Goal: Navigation & Orientation: Understand site structure

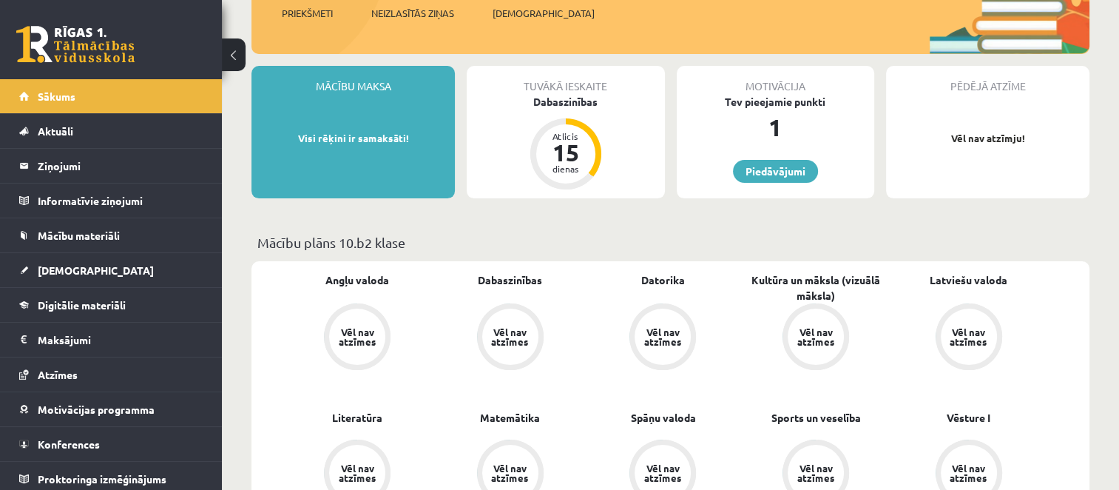
scroll to position [233, 0]
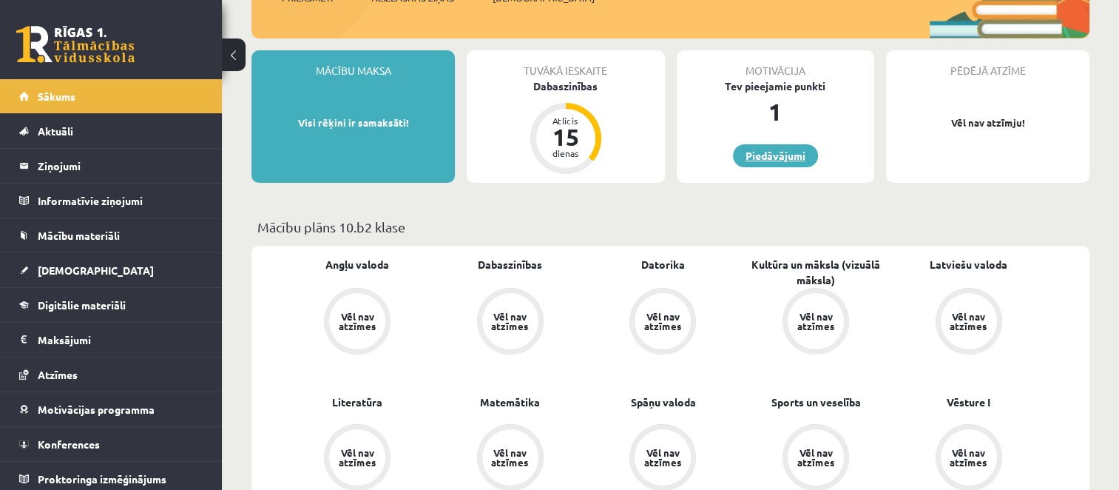
click at [760, 158] on link "Piedāvājumi" at bounding box center [775, 155] width 85 height 23
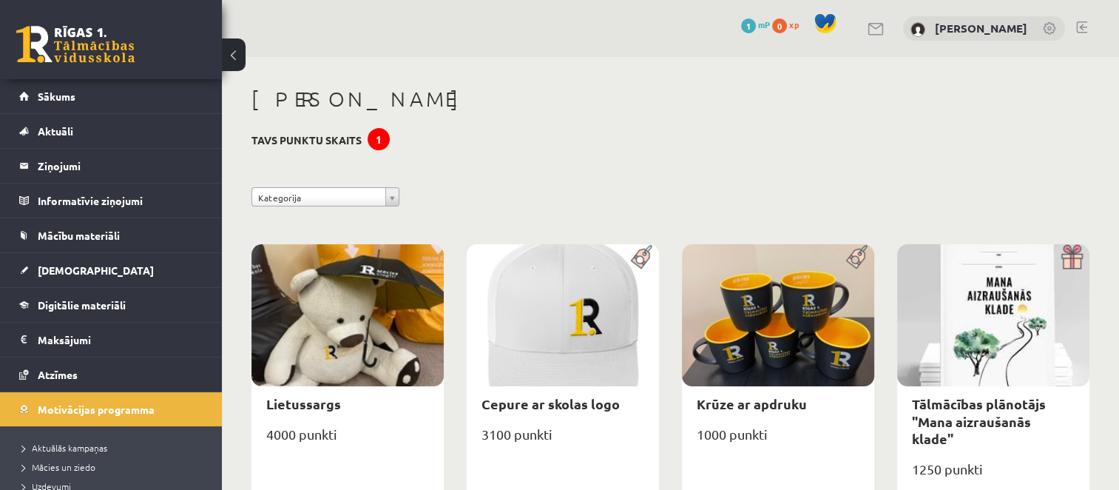
click at [243, 62] on button at bounding box center [234, 54] width 24 height 33
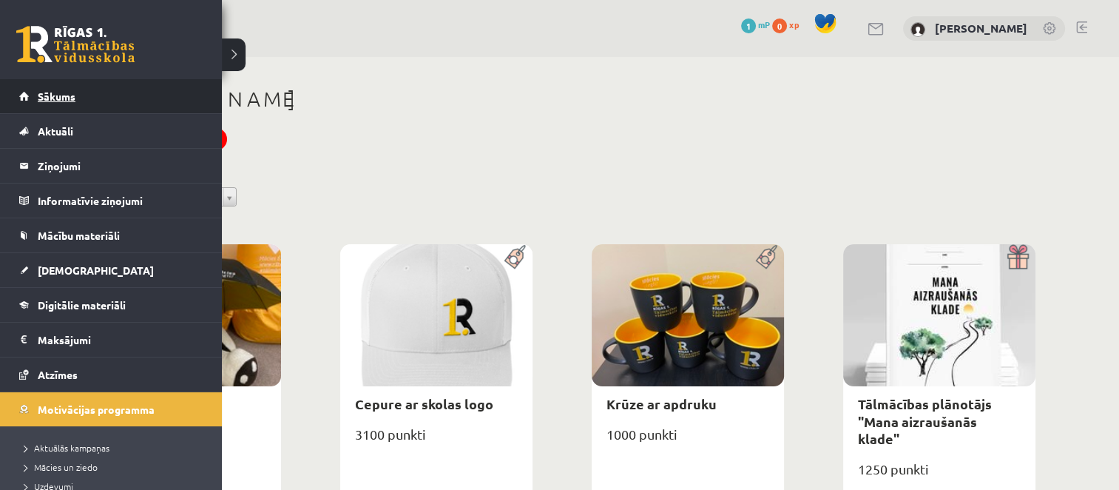
click at [95, 87] on link "Sākums" at bounding box center [111, 96] width 184 height 34
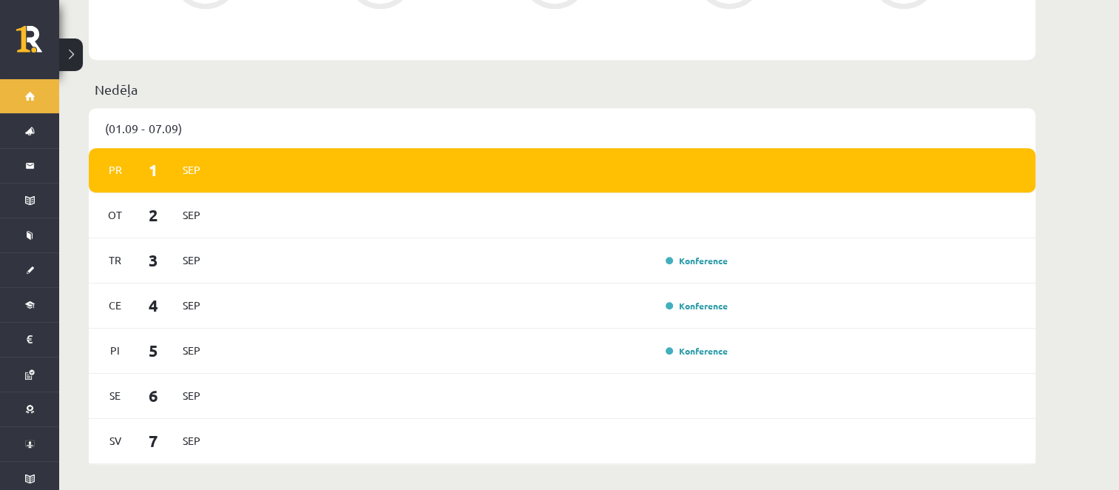
scroll to position [763, 0]
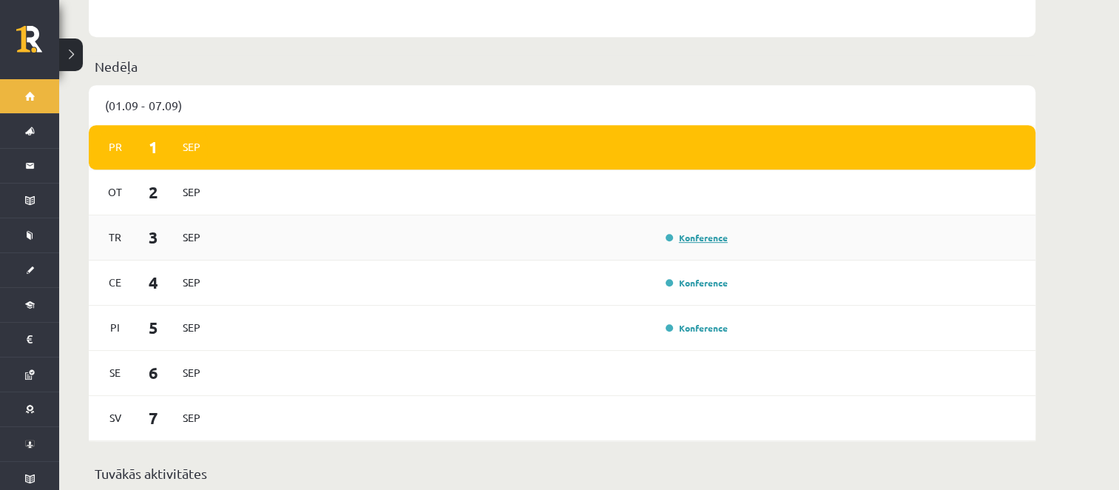
click at [672, 232] on link "Konference" at bounding box center [697, 238] width 62 height 12
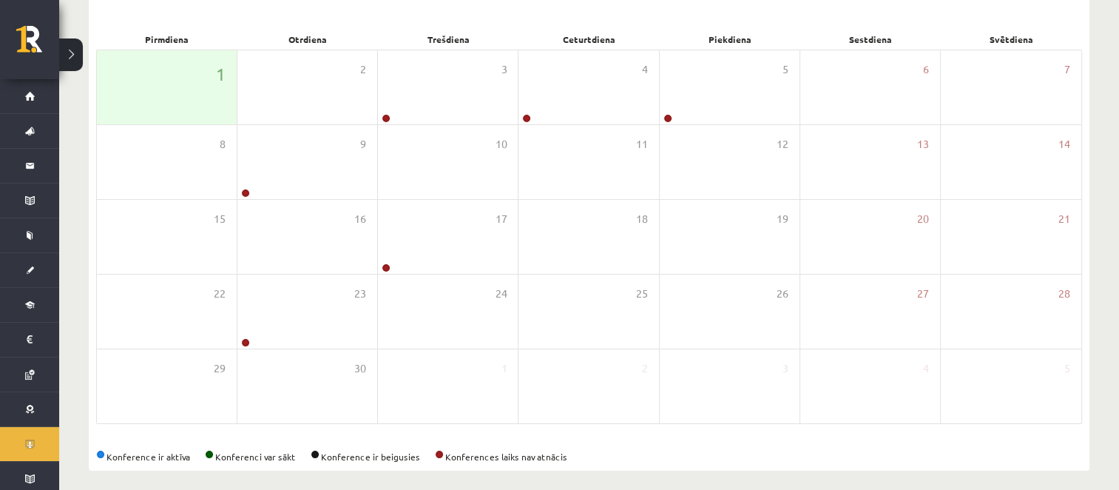
scroll to position [216, 0]
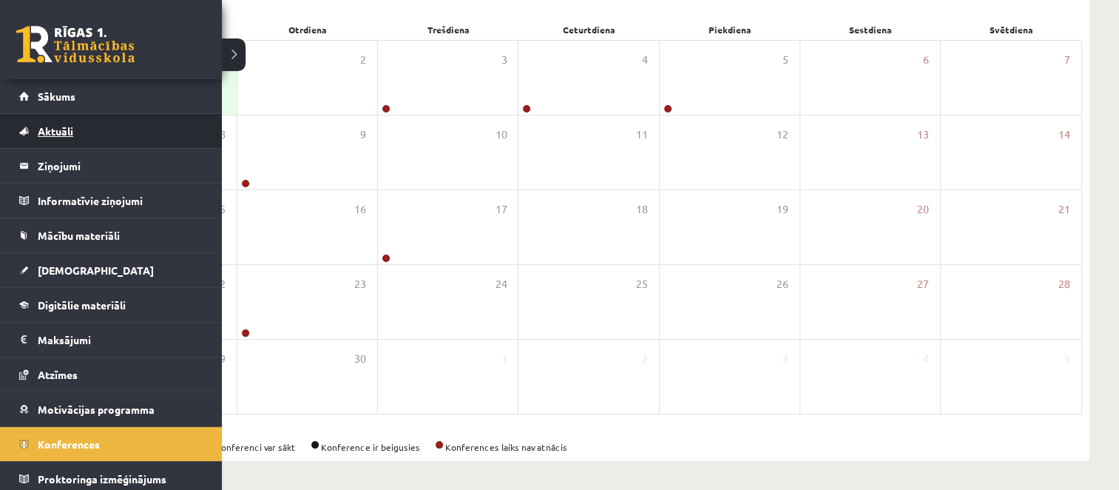
click at [88, 146] on link "Aktuāli" at bounding box center [111, 131] width 184 height 34
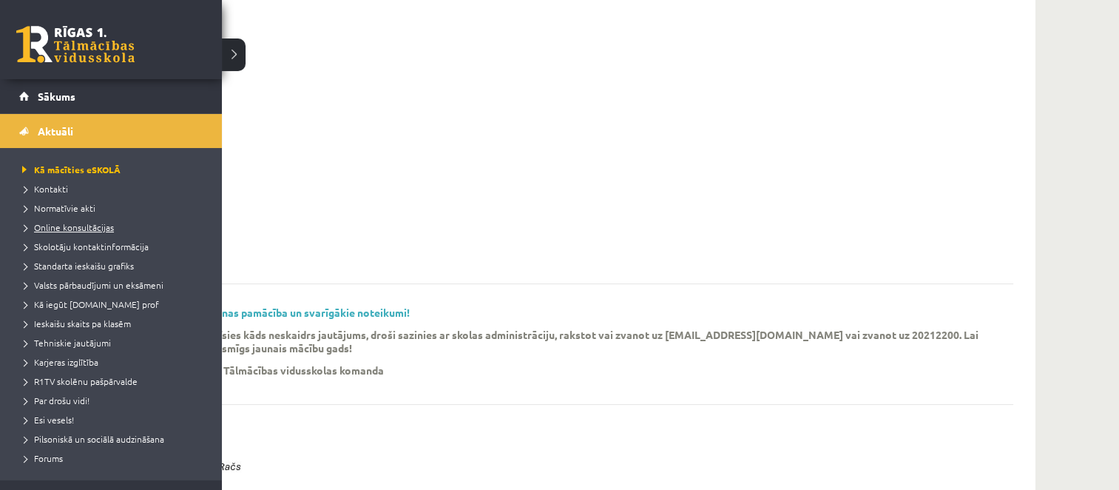
click at [84, 230] on span "Online konsultācijas" at bounding box center [65, 227] width 95 height 12
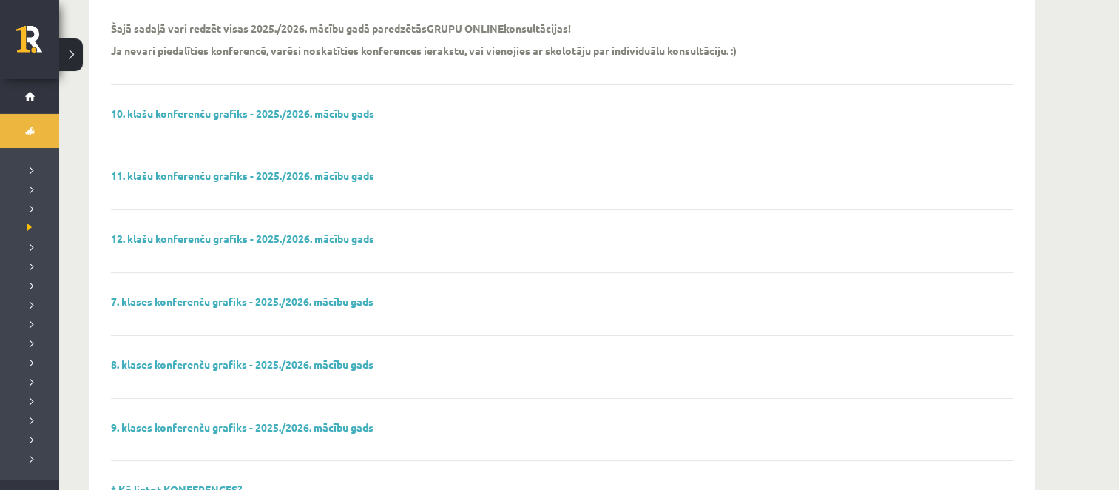
scroll to position [175, 0]
click at [145, 115] on link "10. klašu konferenču grafiks - 2025./2026. mācību gads" at bounding box center [242, 112] width 263 height 13
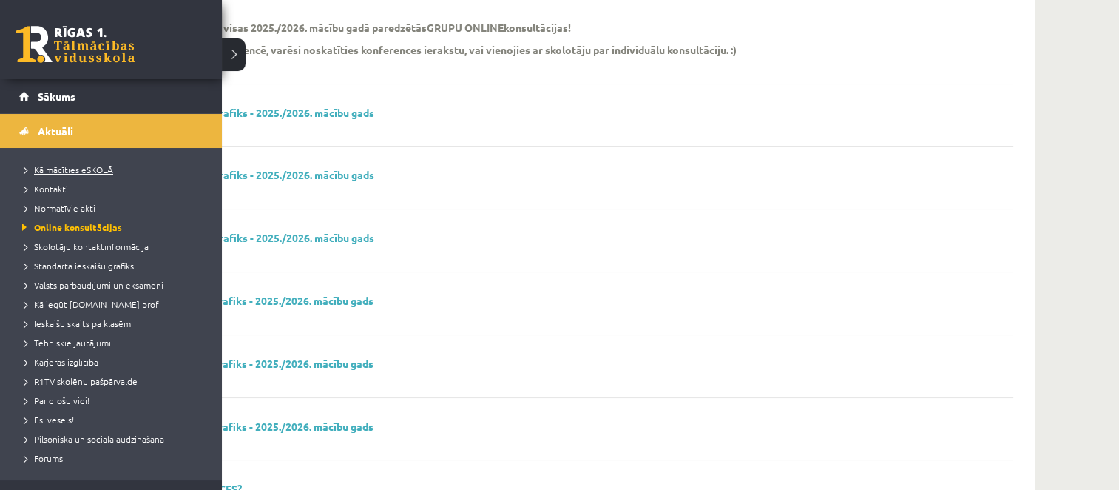
click at [77, 172] on span "Kā mācīties eSKOLĀ" at bounding box center [65, 169] width 95 height 12
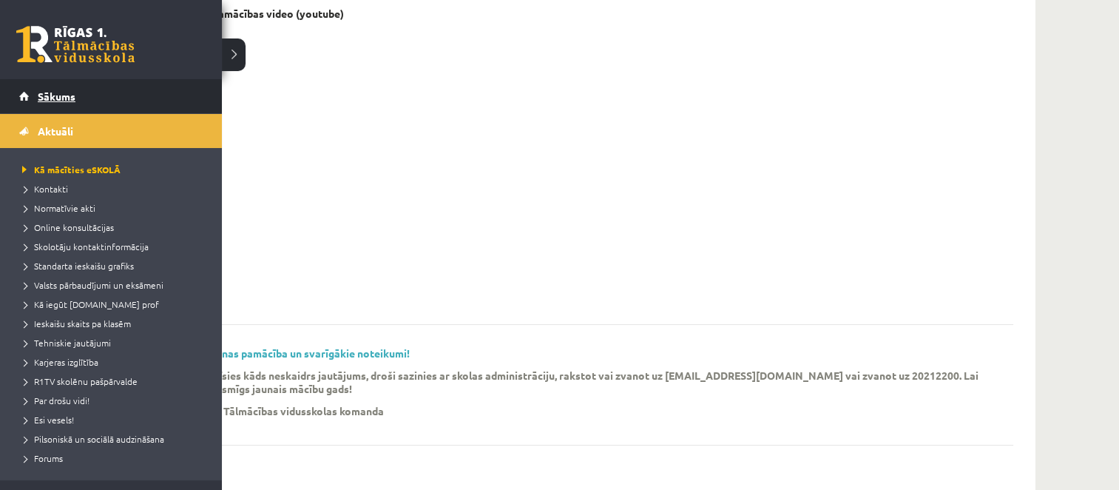
click at [42, 87] on link "Sākums" at bounding box center [111, 96] width 184 height 34
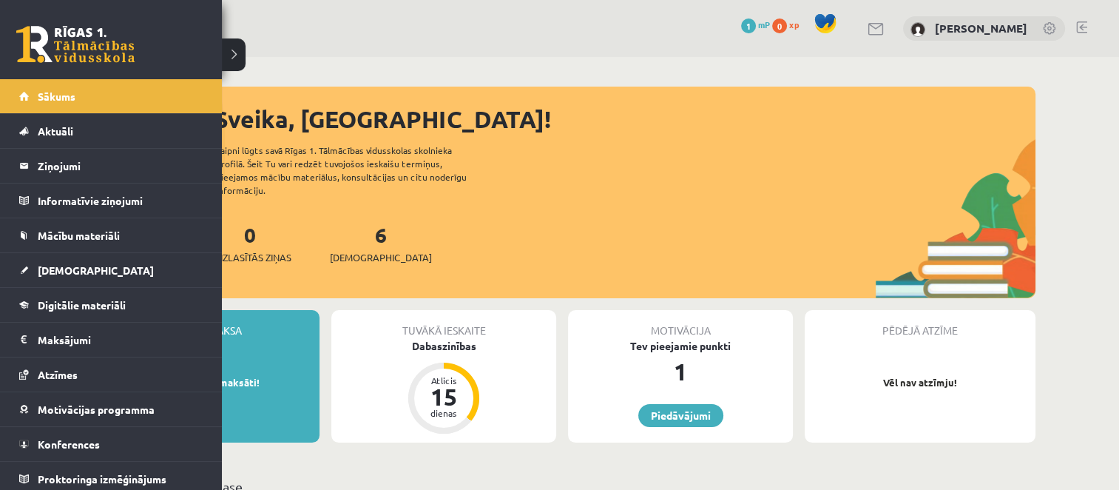
scroll to position [4, 0]
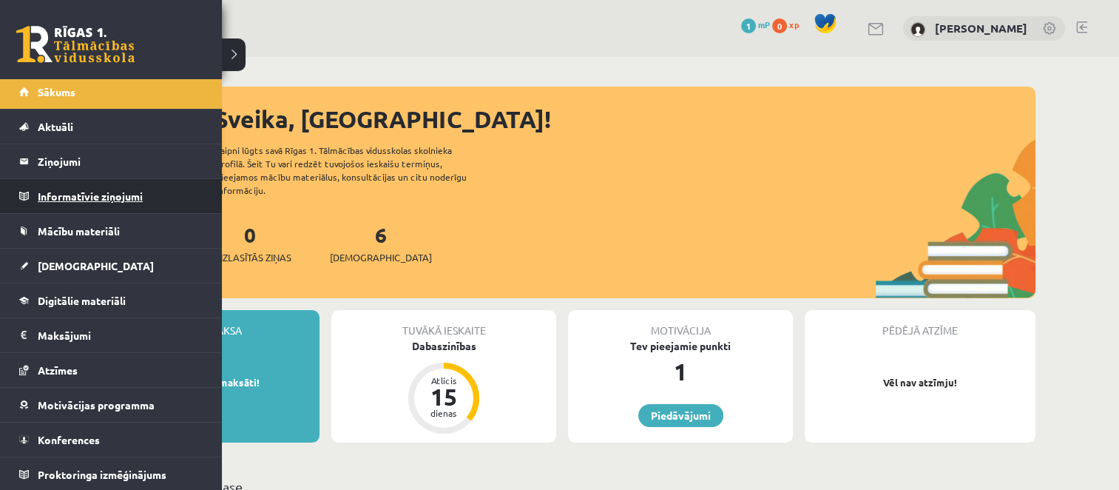
click at [144, 208] on legend "Informatīvie ziņojumi 0" at bounding box center [121, 196] width 166 height 34
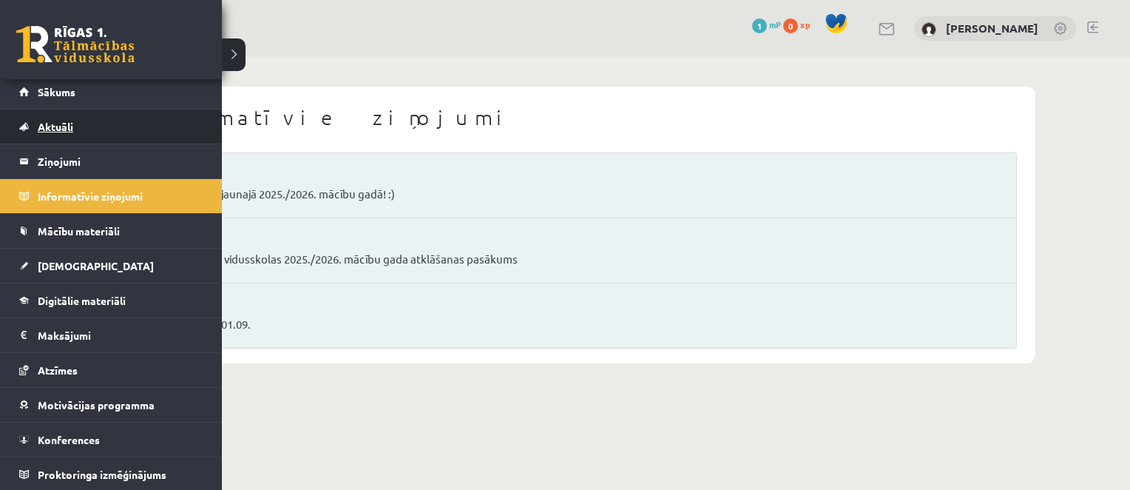
click at [118, 135] on link "Aktuāli" at bounding box center [111, 126] width 184 height 34
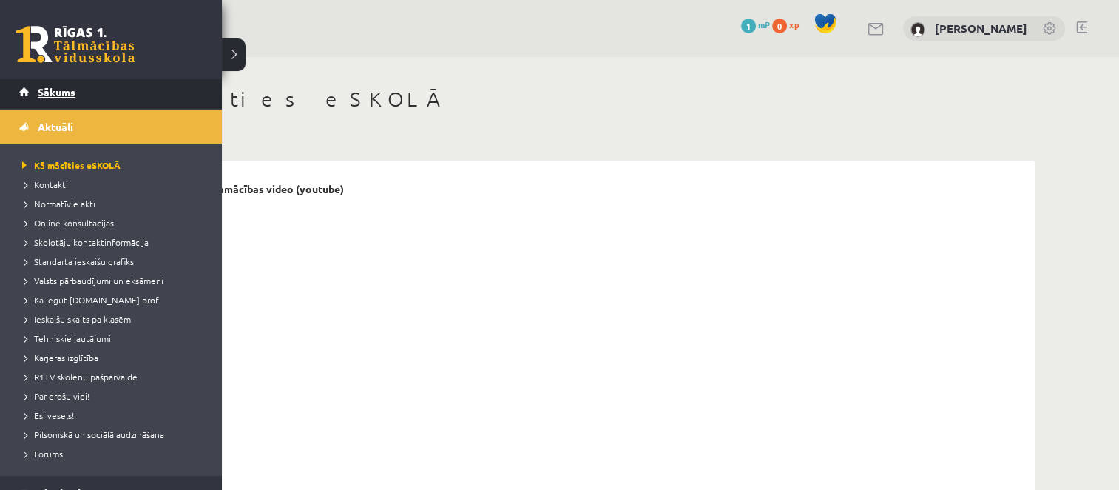
click at [91, 92] on link "Sākums" at bounding box center [111, 92] width 184 height 34
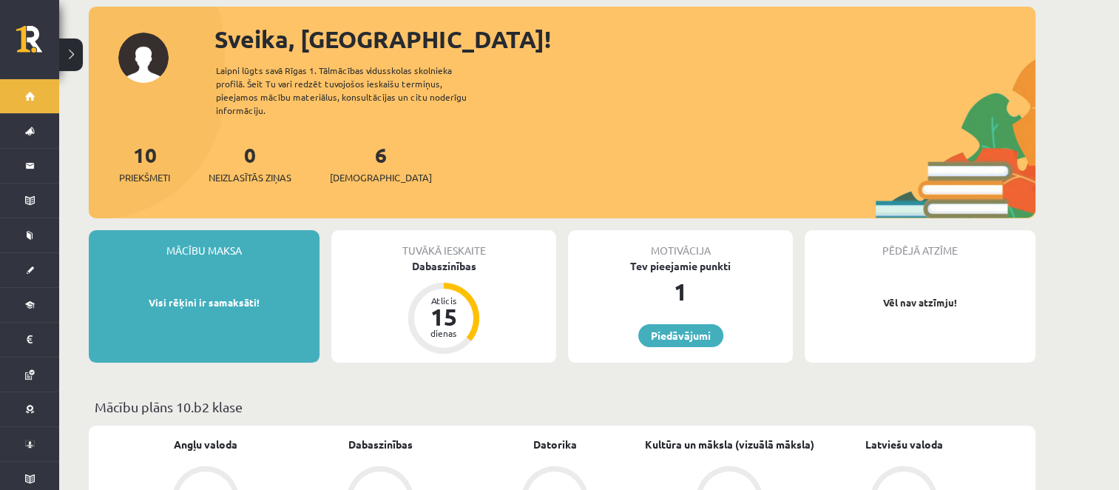
scroll to position [84, 0]
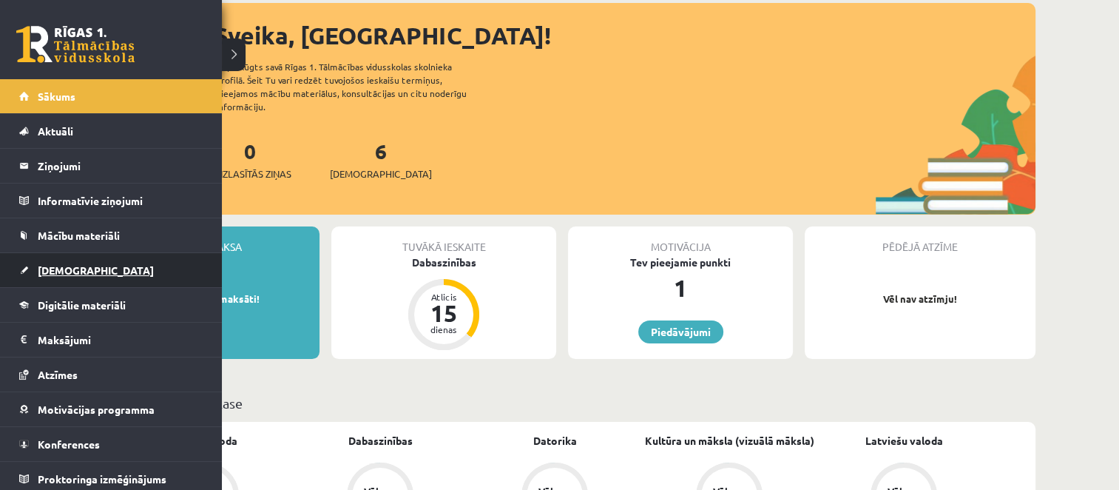
click at [109, 262] on link "[DEMOGRAPHIC_DATA]" at bounding box center [111, 270] width 184 height 34
